Goal: Task Accomplishment & Management: Use online tool/utility

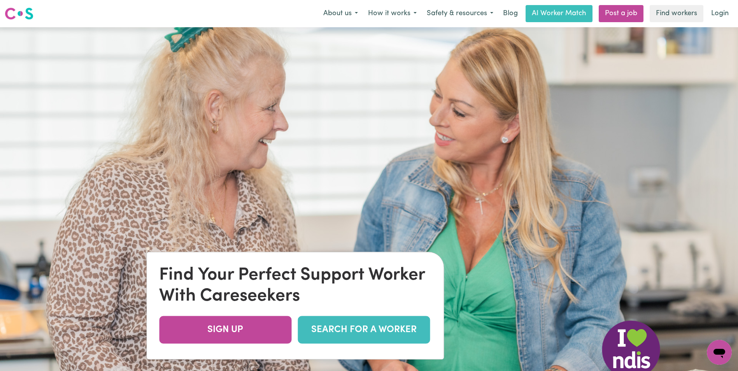
scroll to position [39, 0]
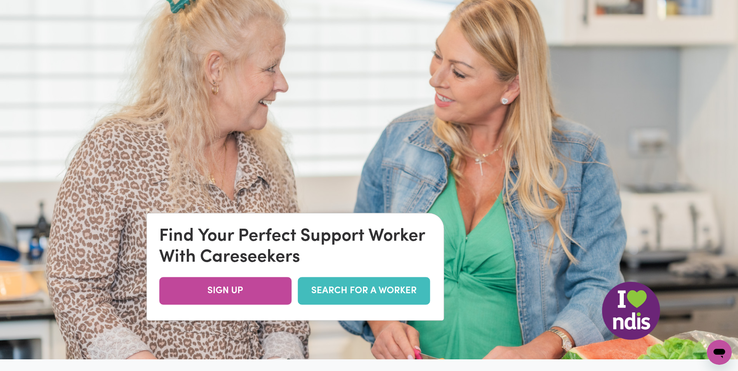
click at [383, 293] on link "SEARCH FOR A WORKER" at bounding box center [364, 291] width 132 height 28
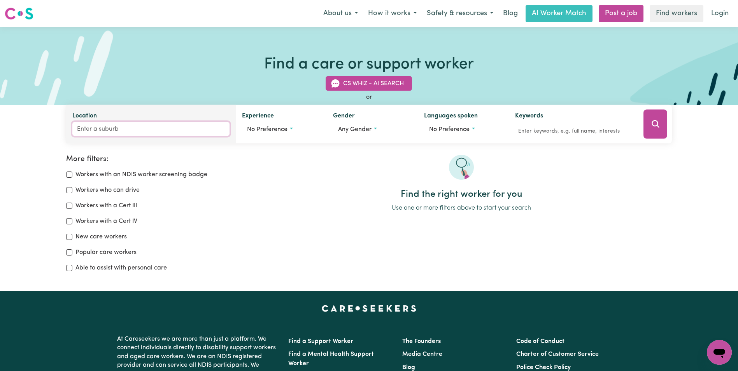
click at [121, 129] on input "Location" at bounding box center [150, 129] width 157 height 14
type input "2000"
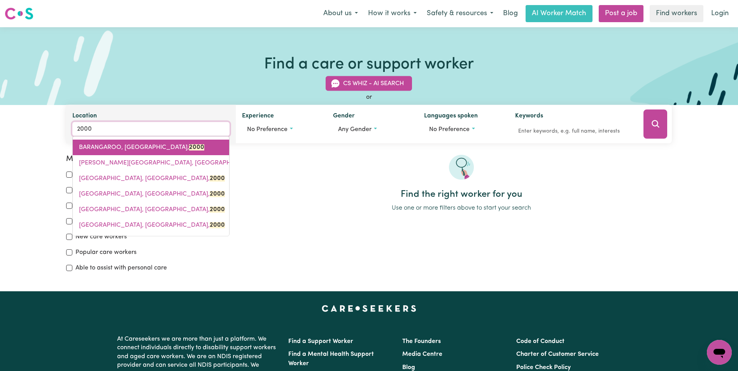
click at [120, 147] on span "BARANGAROO, [GEOGRAPHIC_DATA], 2000" at bounding box center [141, 147] width 125 height 6
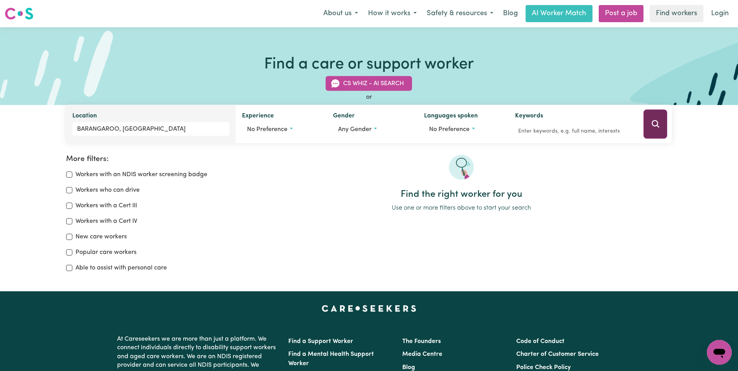
click at [652, 128] on icon "Search" at bounding box center [655, 123] width 9 height 9
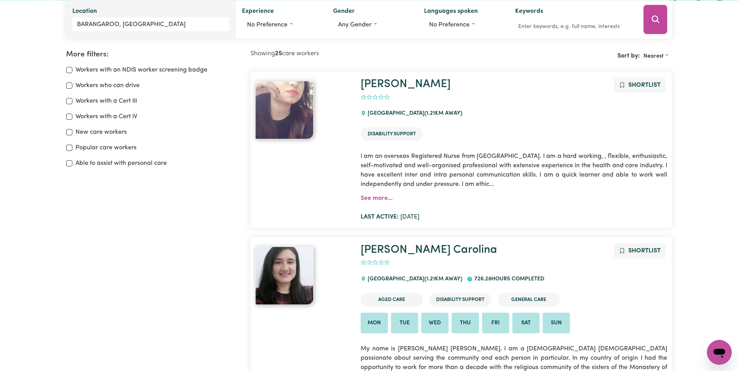
scroll to position [91, 0]
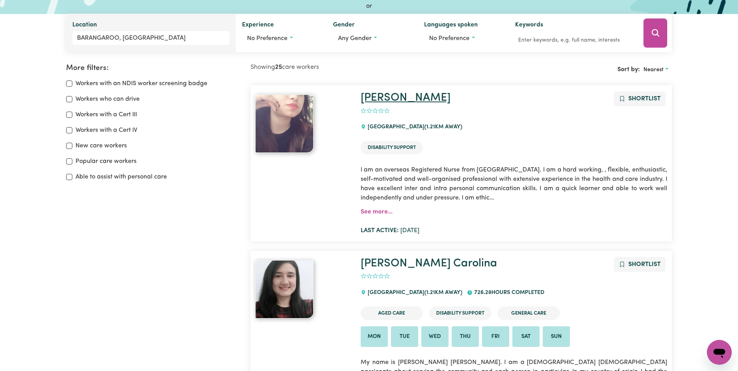
click at [385, 100] on link "[PERSON_NAME]" at bounding box center [406, 97] width 90 height 11
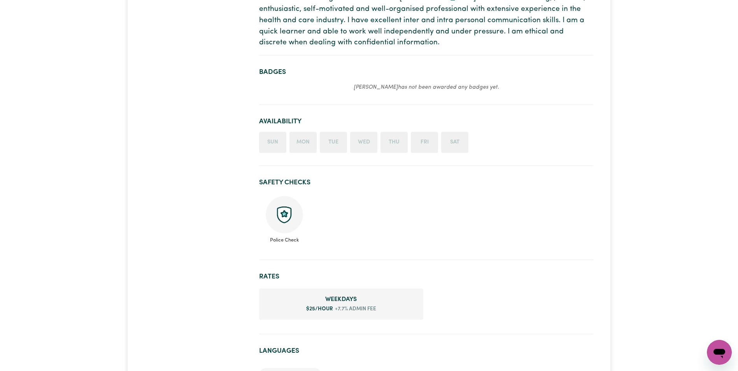
scroll to position [39, 0]
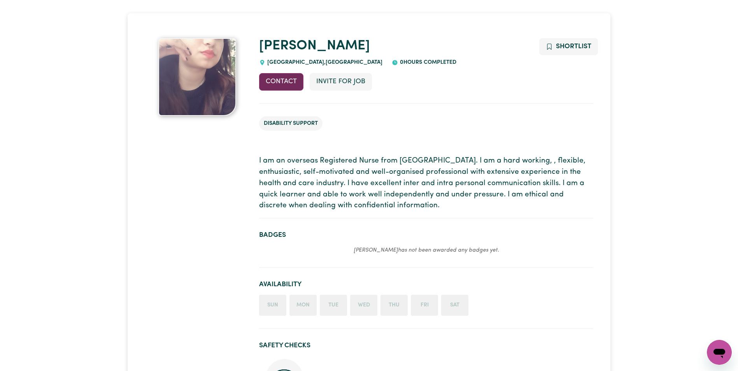
click at [283, 81] on button "Contact" at bounding box center [281, 81] width 44 height 17
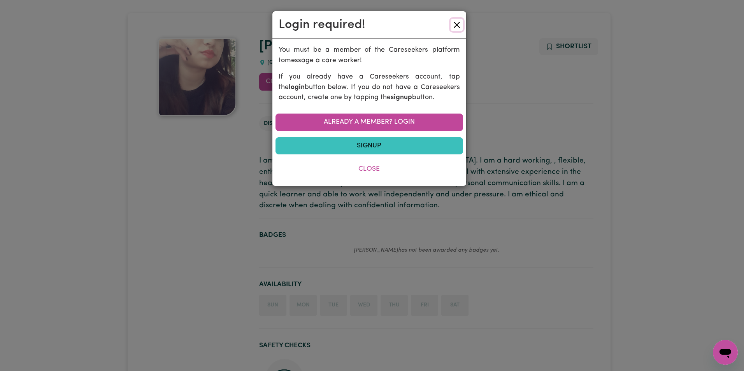
click at [458, 25] on button "Close" at bounding box center [456, 25] width 12 height 12
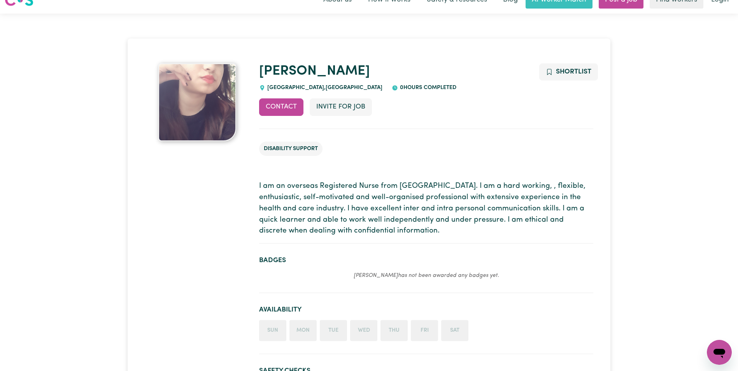
scroll to position [0, 0]
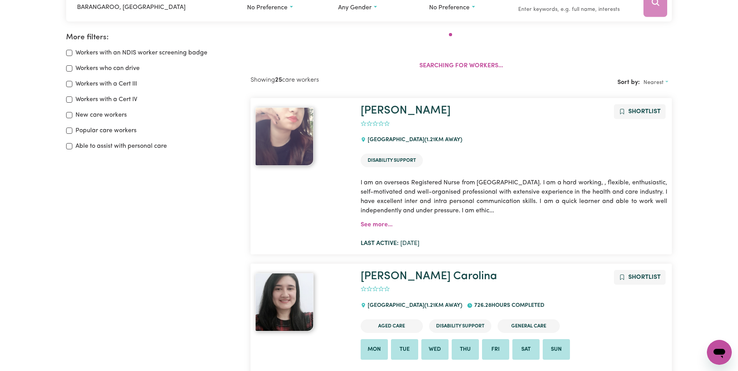
scroll to position [130, 0]
